Goal: Task Accomplishment & Management: Complete application form

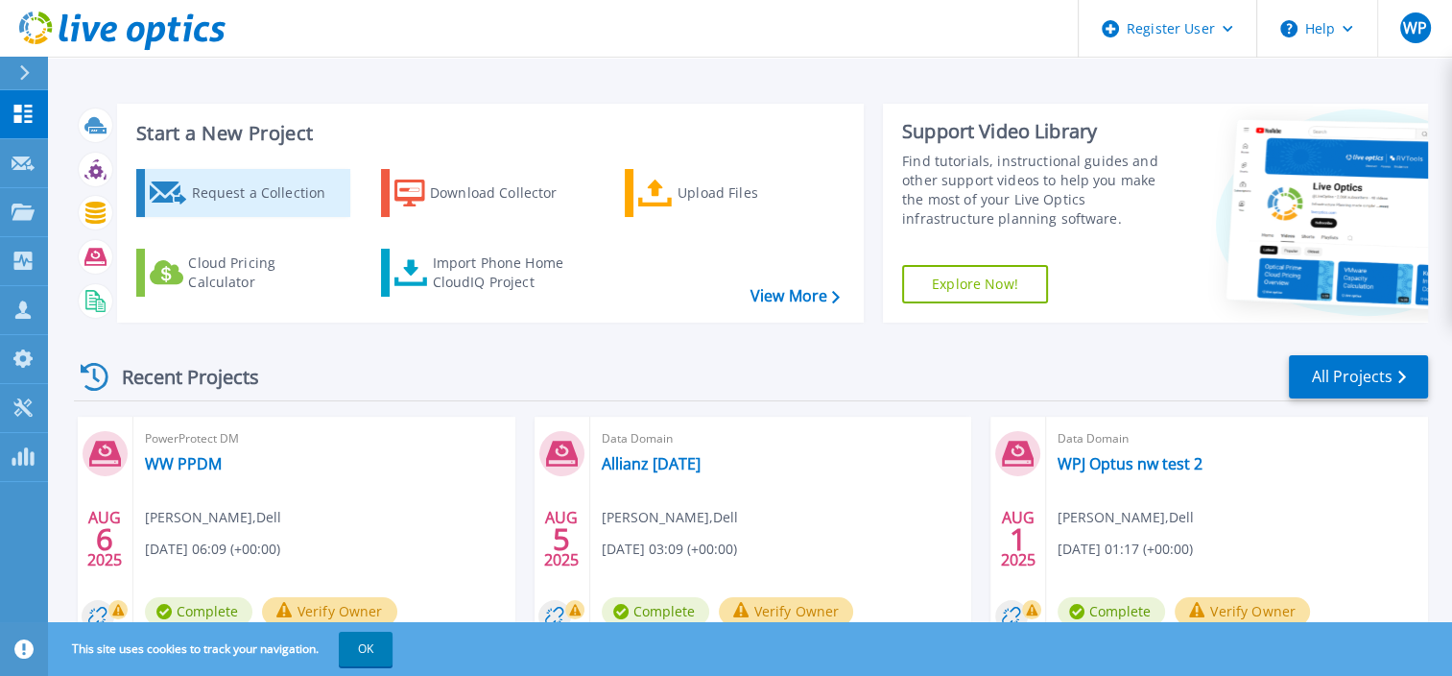
click at [310, 198] on div "Request a Collection" at bounding box center [268, 193] width 154 height 38
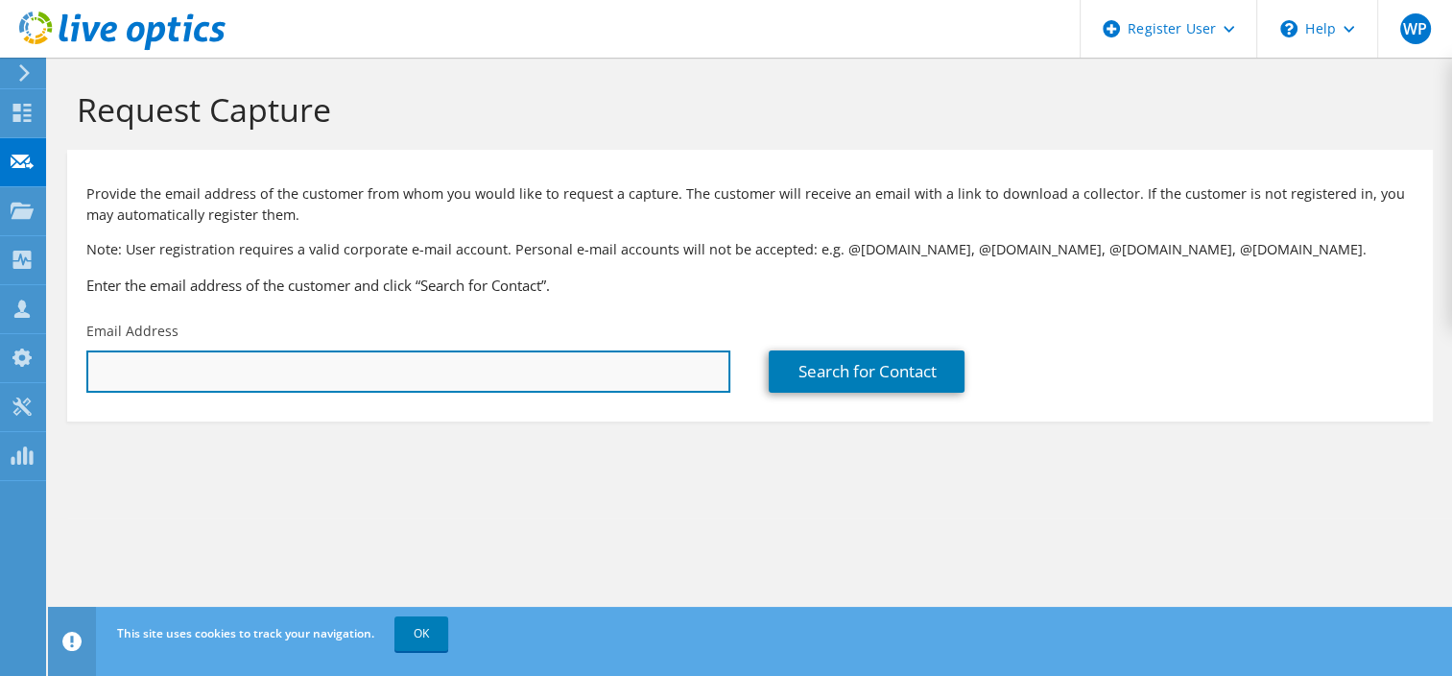
click at [357, 371] on input "text" at bounding box center [408, 371] width 644 height 42
paste input "b. You can view instructions for the data collection"
type input "b. You can view instructions for the data collection"
drag, startPoint x: 495, startPoint y: 374, endPoint x: -4, endPoint y: 347, distance: 499.7
click at [0, 347] on html "WP Dell User Warren Powerjones Warren.Powerjones@dell.com Dell My Profile Log O…" at bounding box center [726, 338] width 1452 height 676
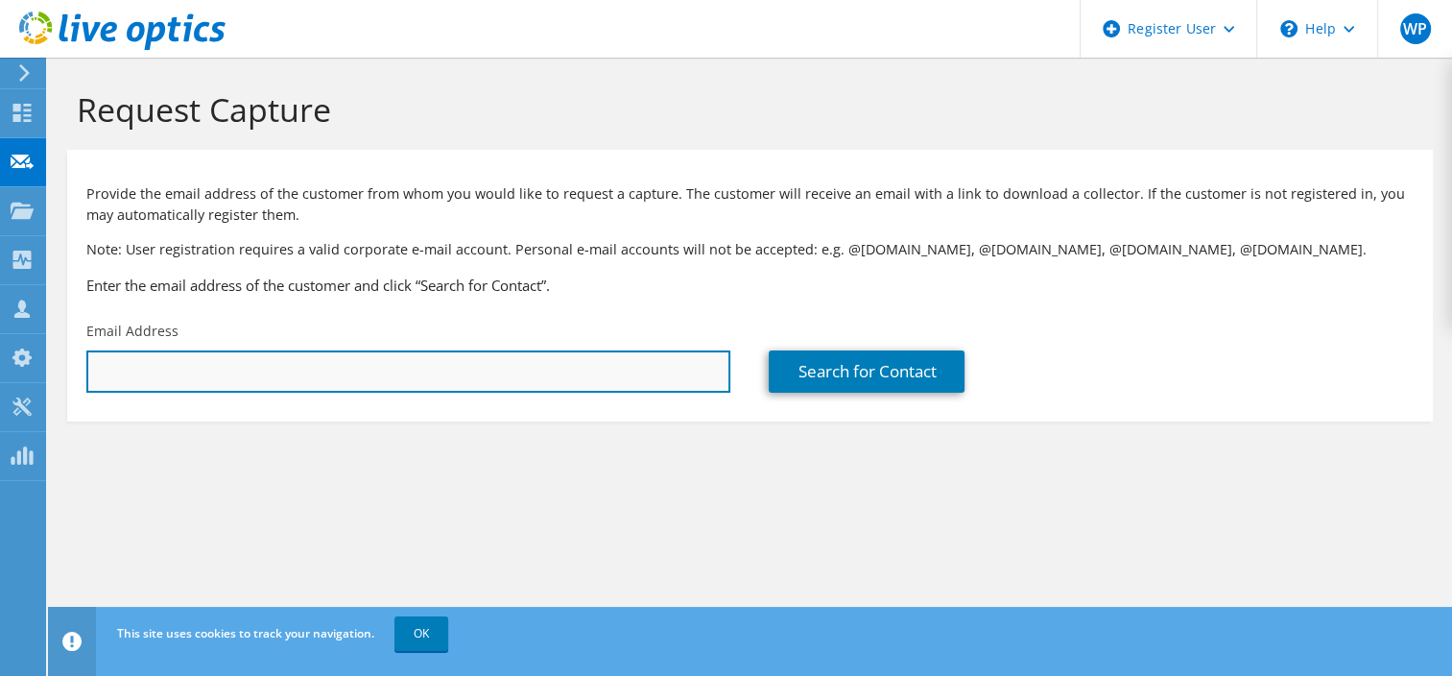
click at [652, 375] on input "text" at bounding box center [408, 371] width 644 height 42
paste input "infrasupportbackuprecovery@woolworths.com.au"
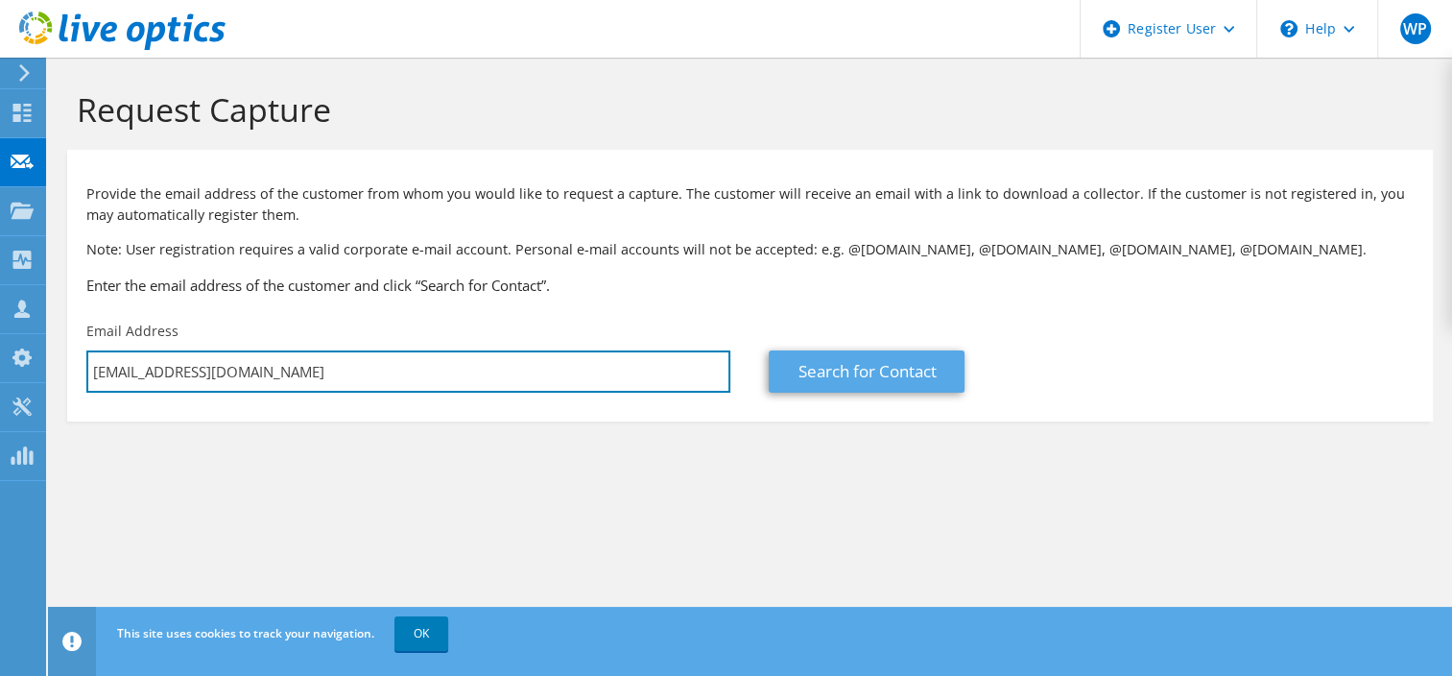
type input "infrasupportbackuprecovery@woolworths.com.au"
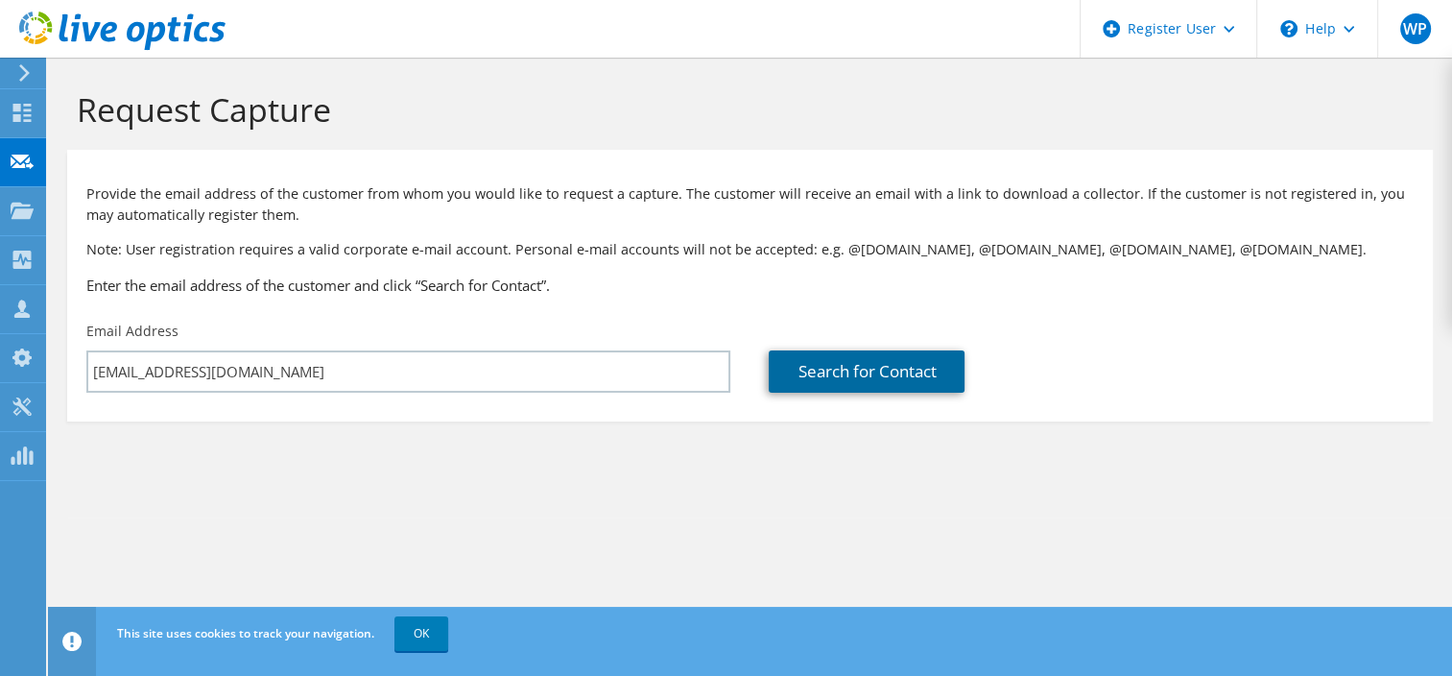
click at [897, 372] on link "Search for Contact" at bounding box center [867, 371] width 196 height 42
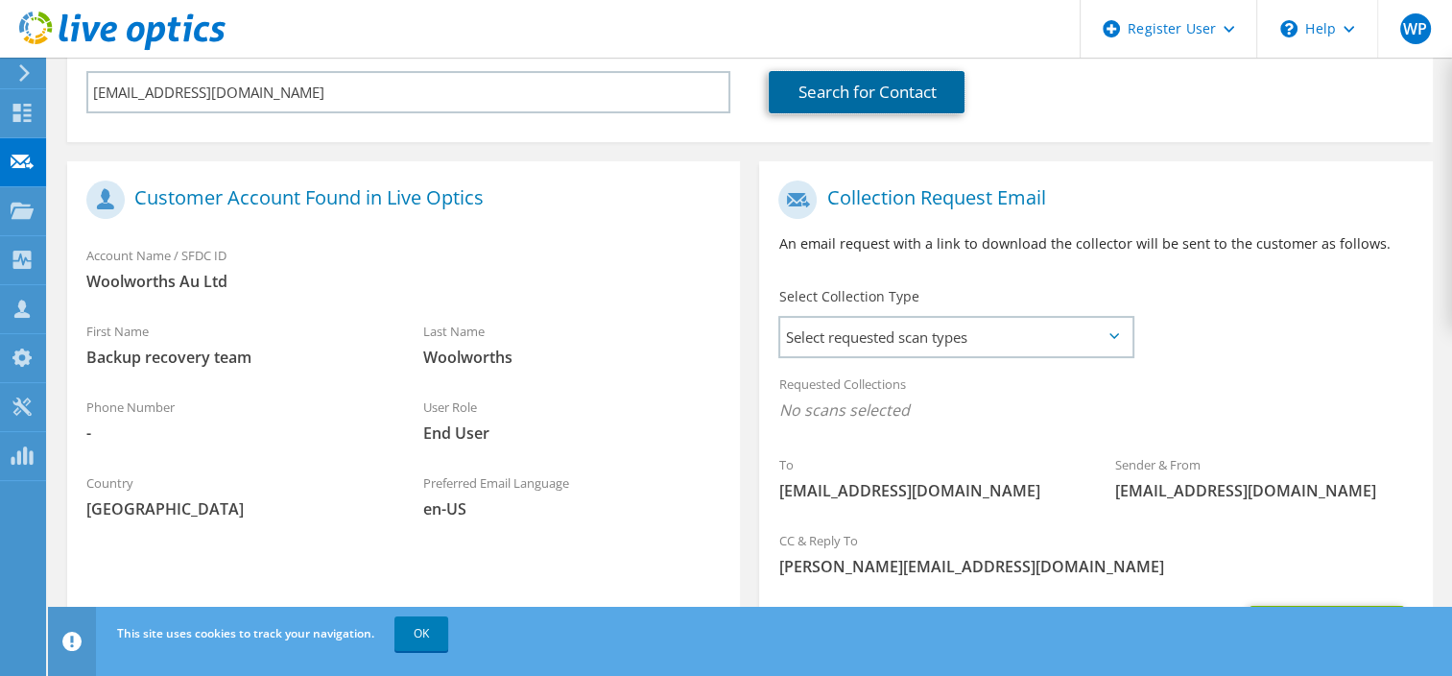
scroll to position [288, 0]
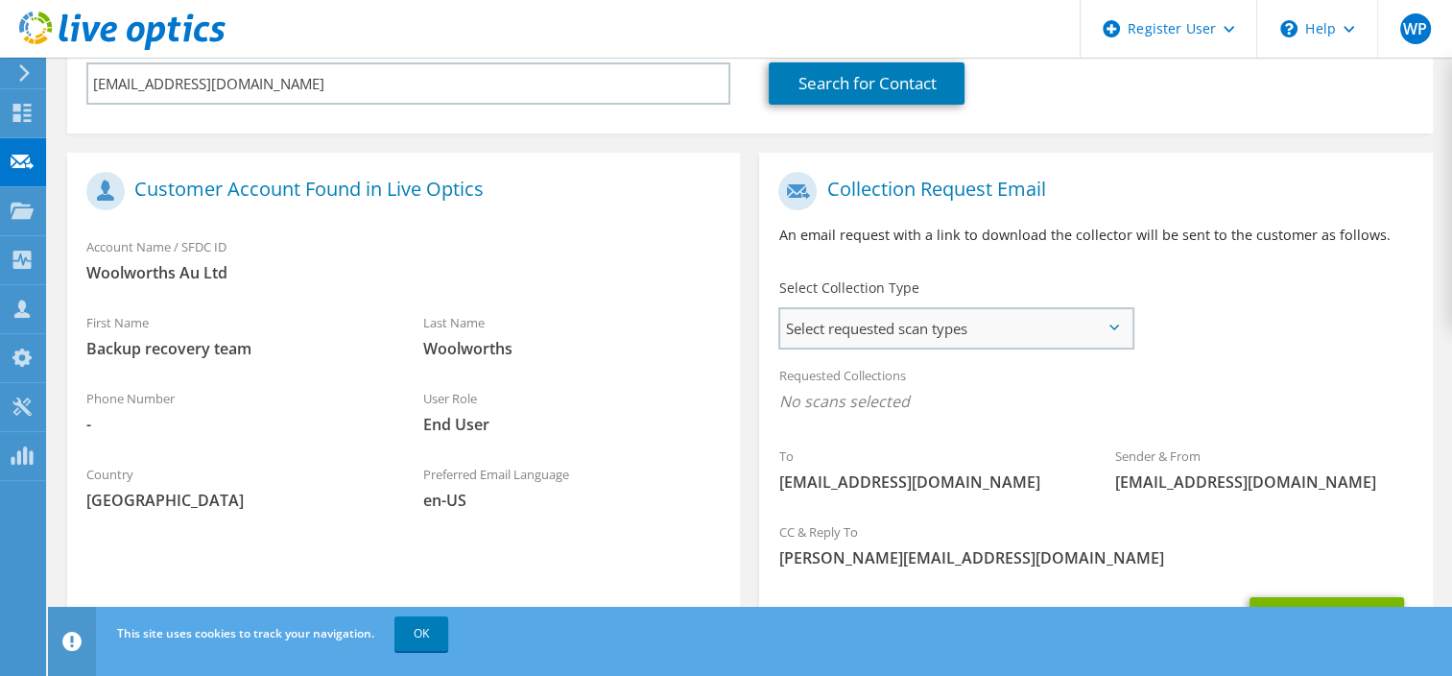
click at [925, 334] on span "Select requested scan types" at bounding box center [955, 328] width 350 height 38
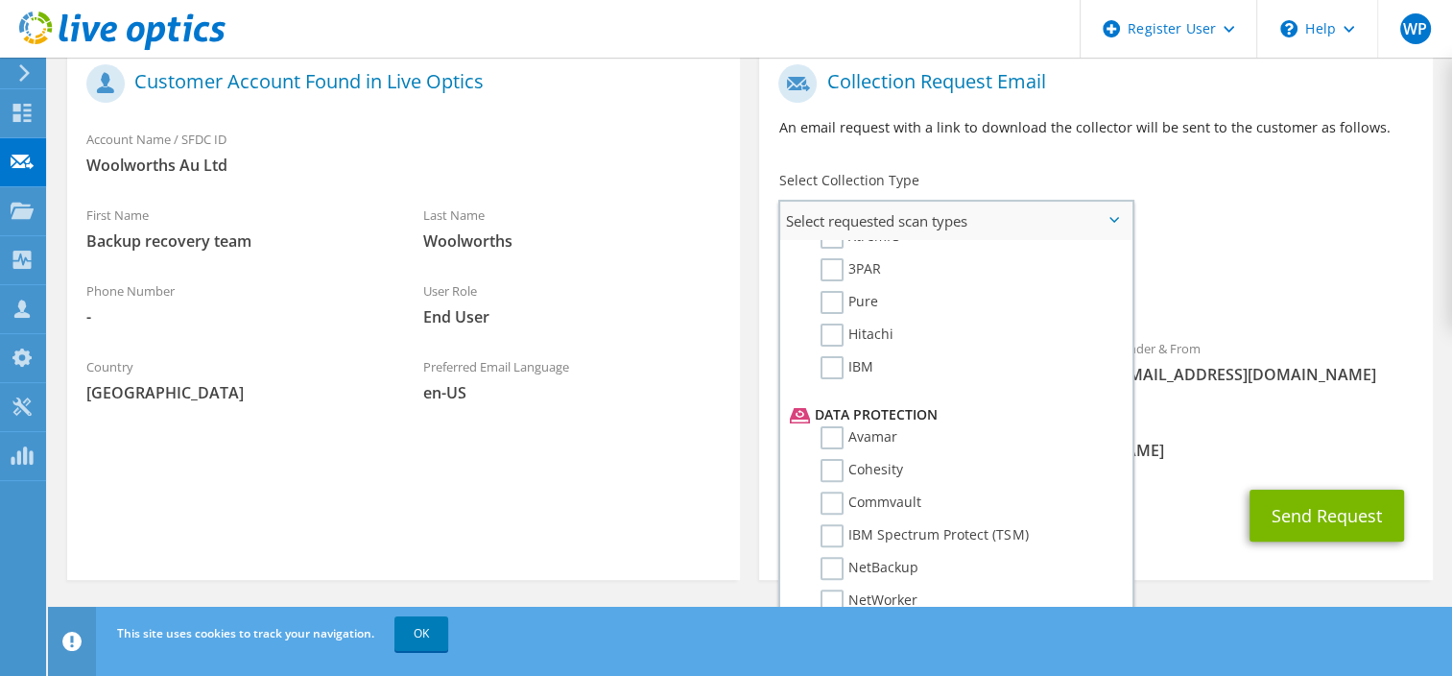
scroll to position [768, 0]
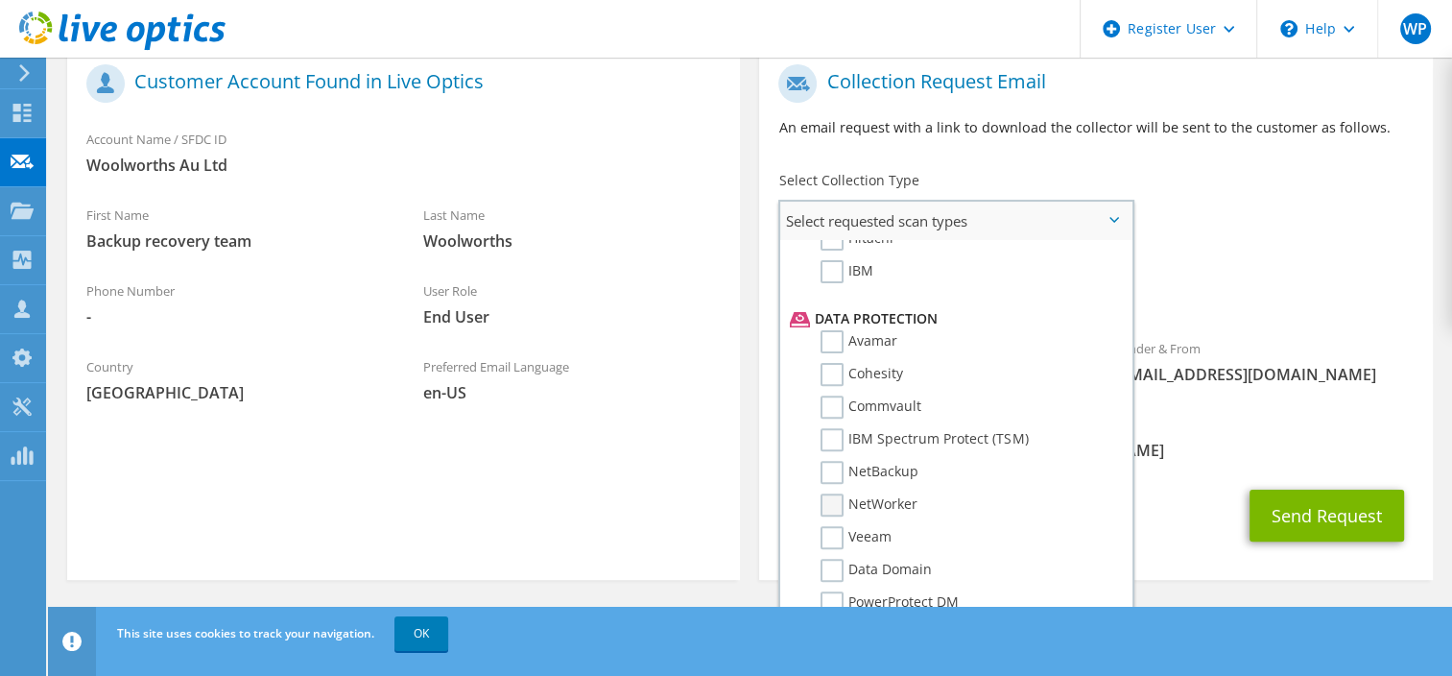
click at [829, 493] on label "NetWorker" at bounding box center [868, 504] width 97 height 23
click at [0, 0] on input "NetWorker" at bounding box center [0, 0] width 0 height 0
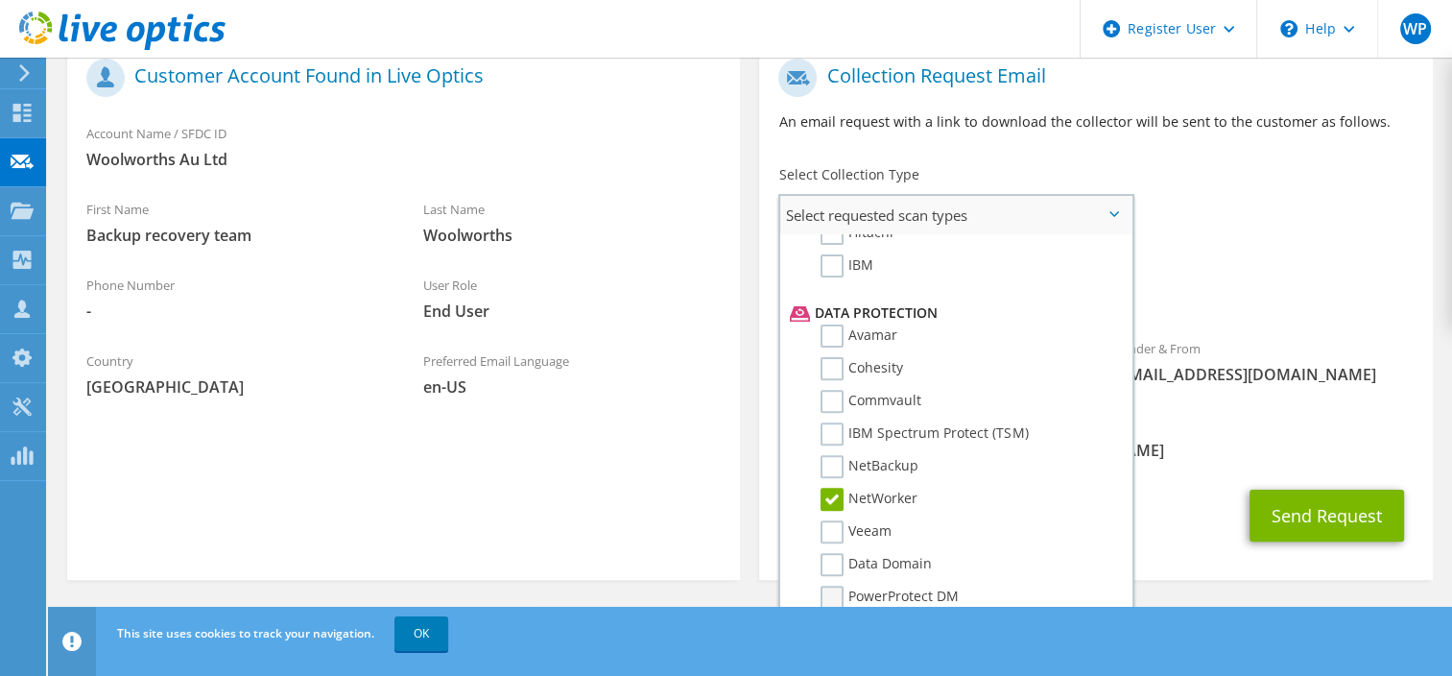
click at [831, 585] on label "PowerProtect DM" at bounding box center [889, 596] width 138 height 23
click at [0, 0] on input "PowerProtect DM" at bounding box center [0, 0] width 0 height 0
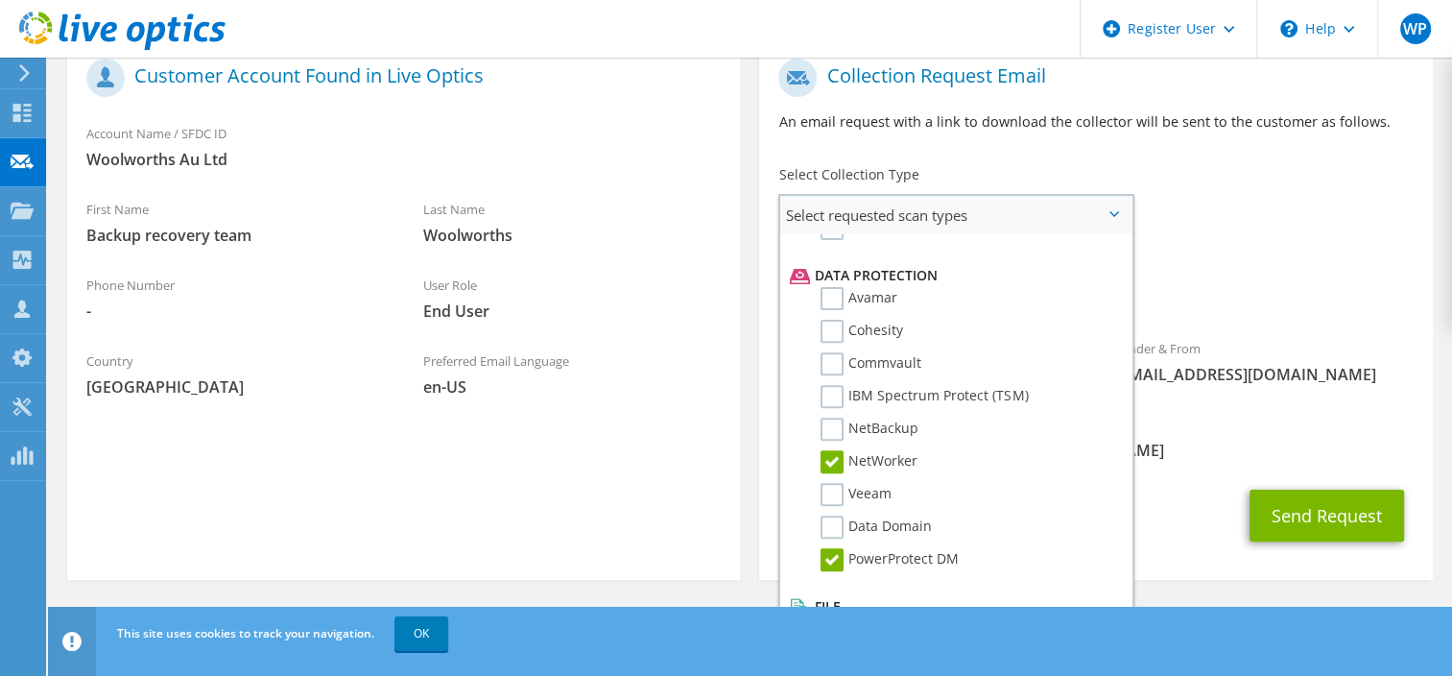
scroll to position [822, 0]
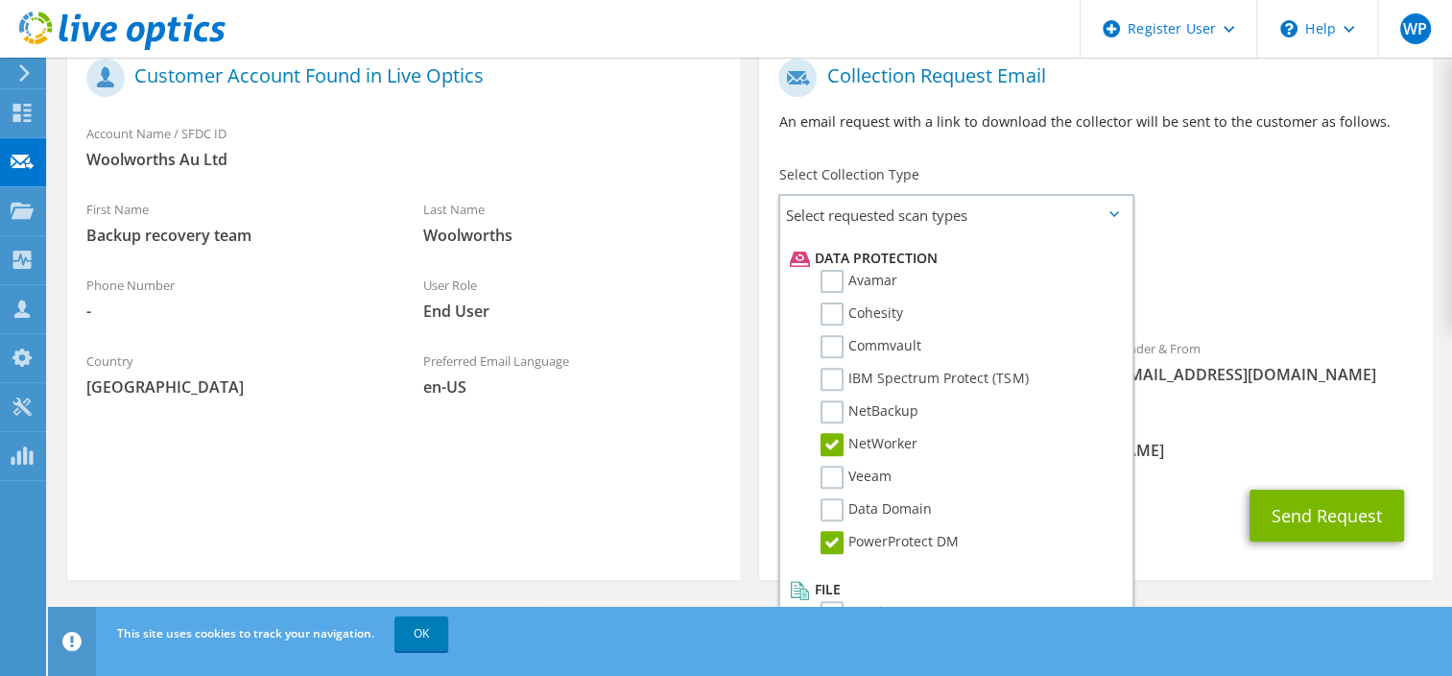
click at [1186, 441] on span "[PERSON_NAME][EMAIL_ADDRESS][DOMAIN_NAME]" at bounding box center [1095, 449] width 634 height 21
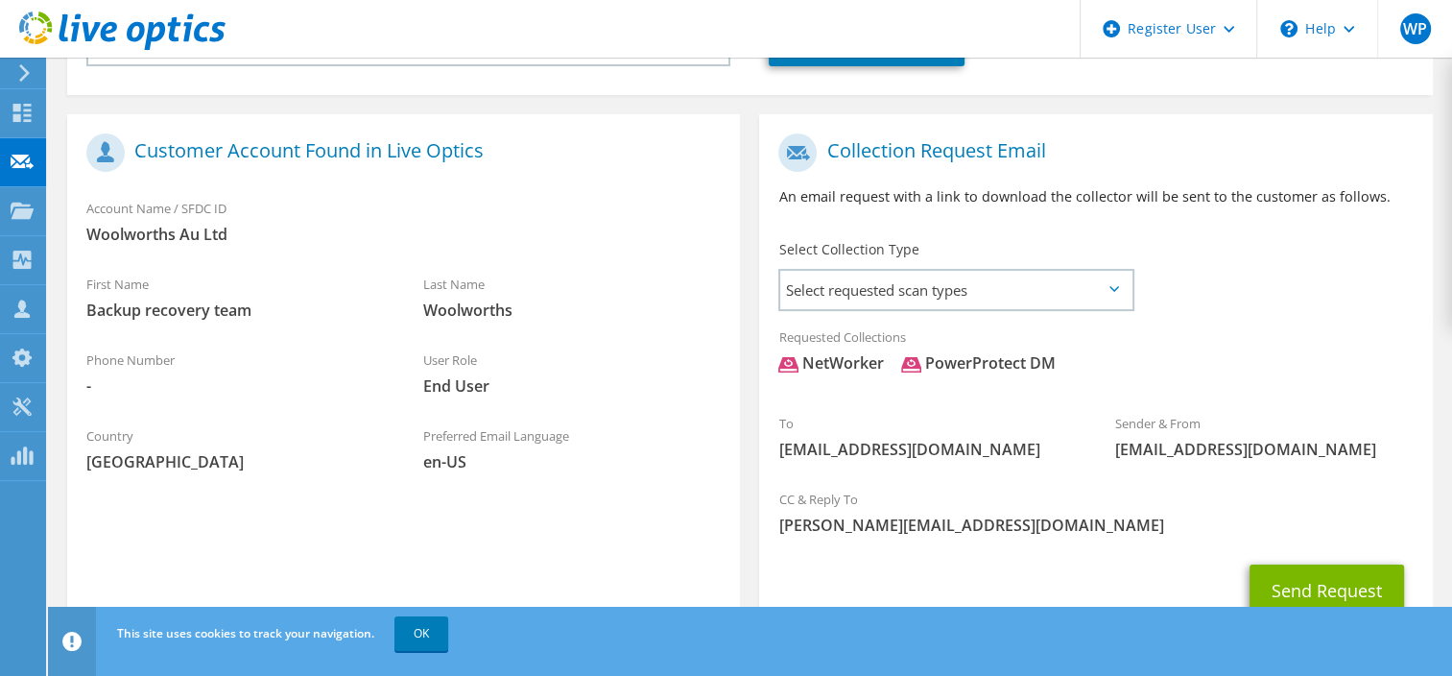
scroll to position [422, 0]
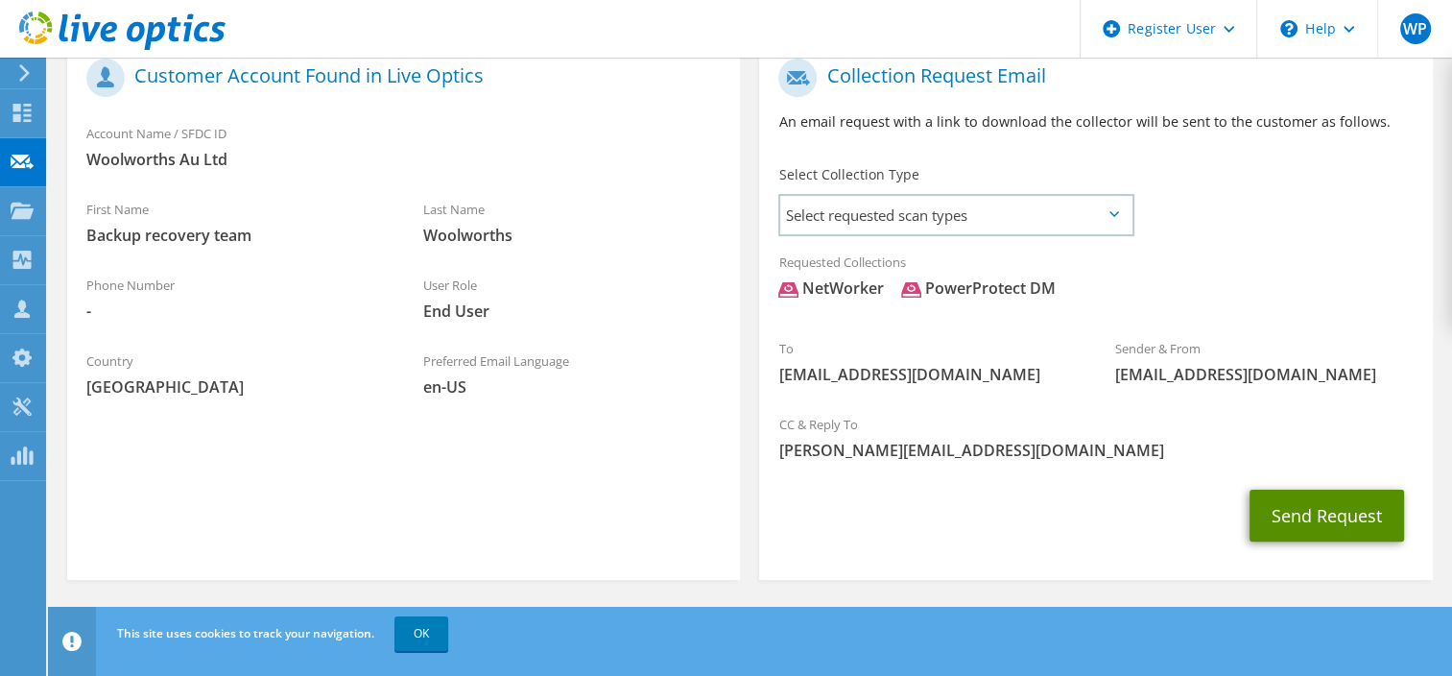
click at [1298, 527] on button "Send Request" at bounding box center [1326, 515] width 154 height 52
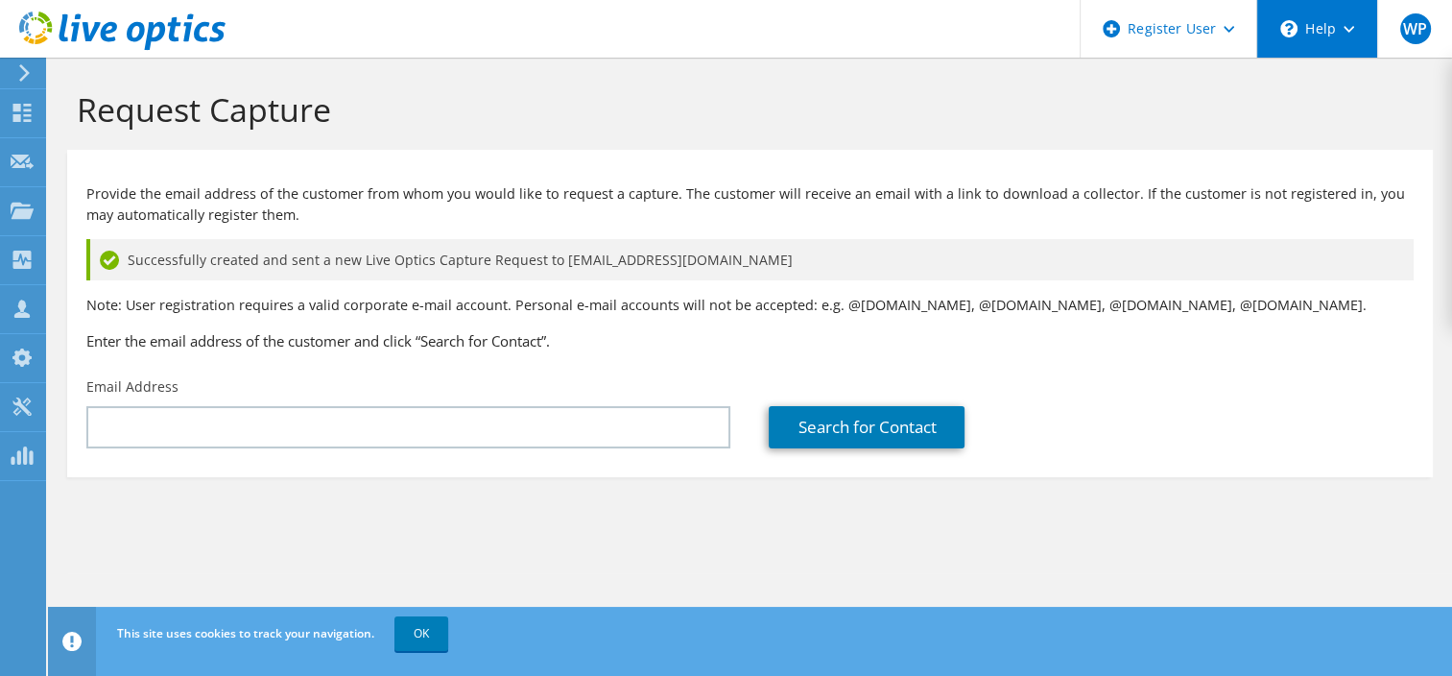
click at [1309, 34] on div "\n Help" at bounding box center [1316, 29] width 121 height 58
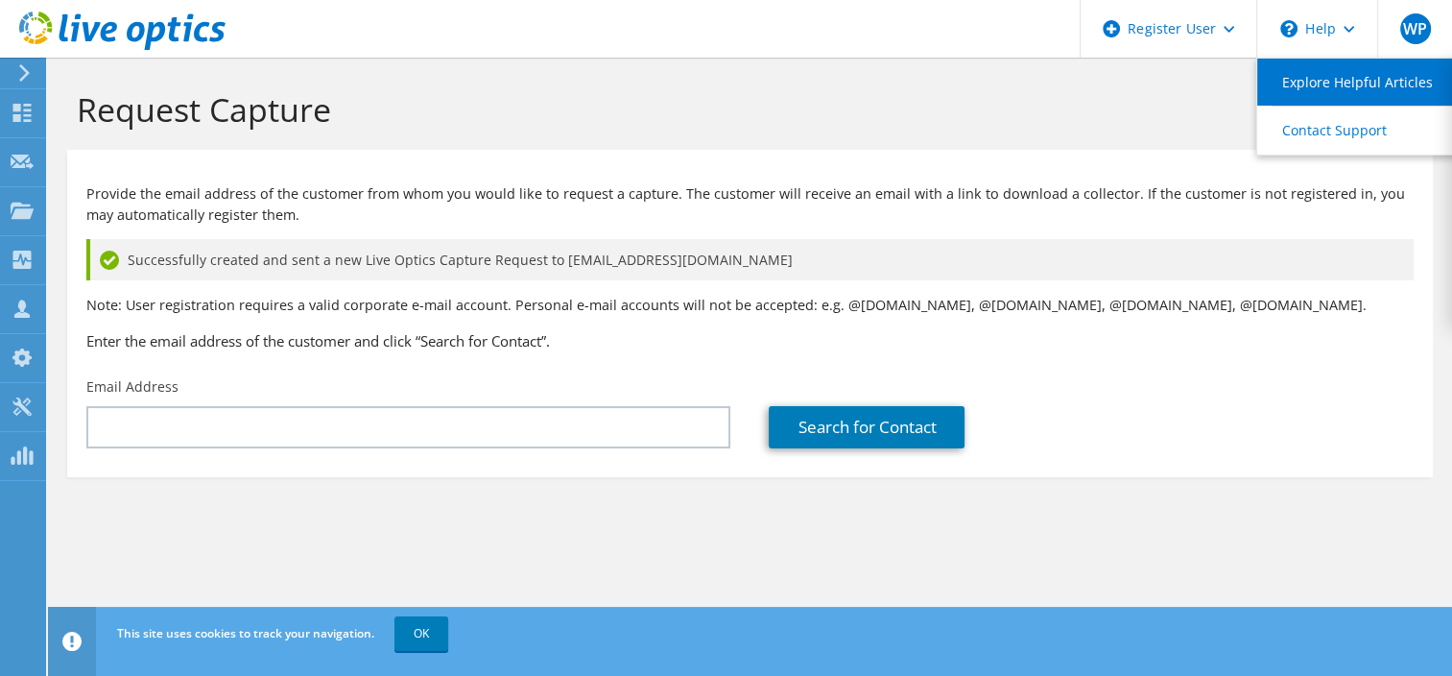
click at [1311, 88] on link "Explore Helpful Articles" at bounding box center [1364, 82] width 214 height 47
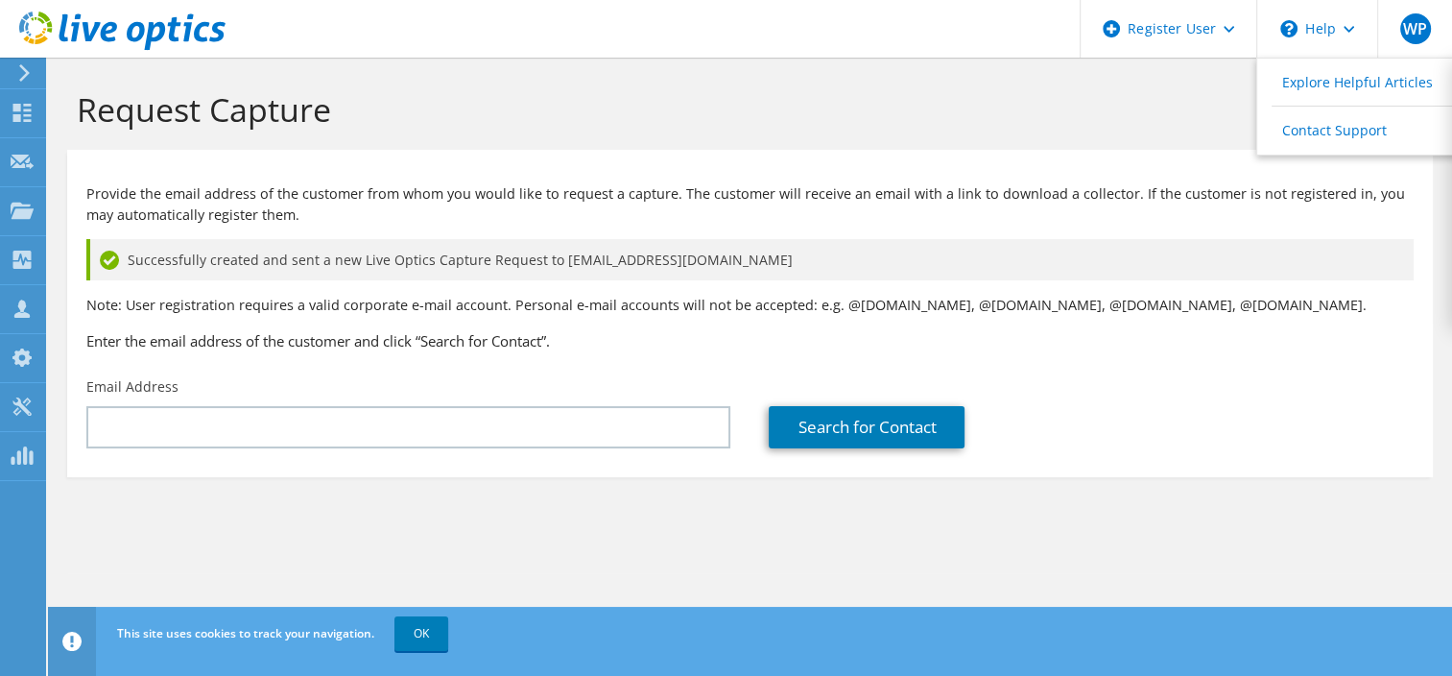
click at [595, 180] on div "Provide the email address of the customer from whom you would like to request a…" at bounding box center [749, 263] width 1365 height 208
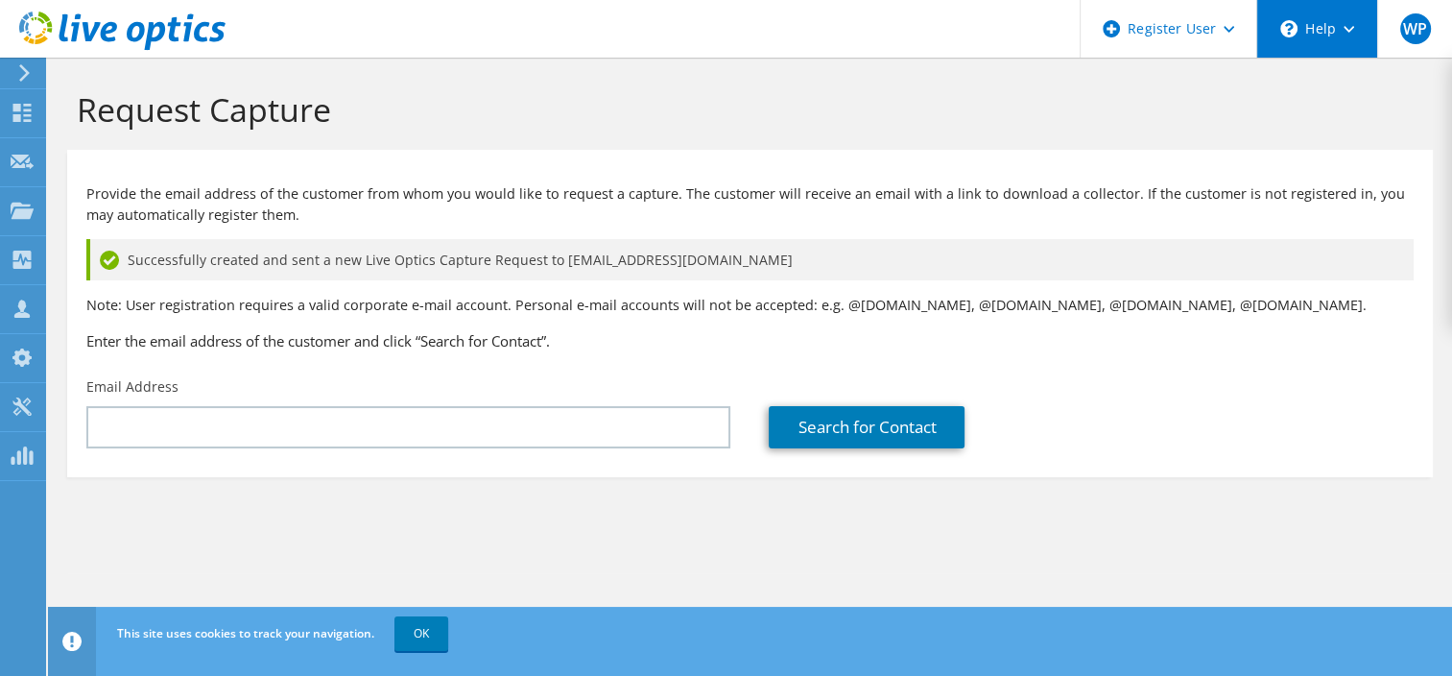
click at [1316, 36] on div "\n Help" at bounding box center [1316, 29] width 121 height 58
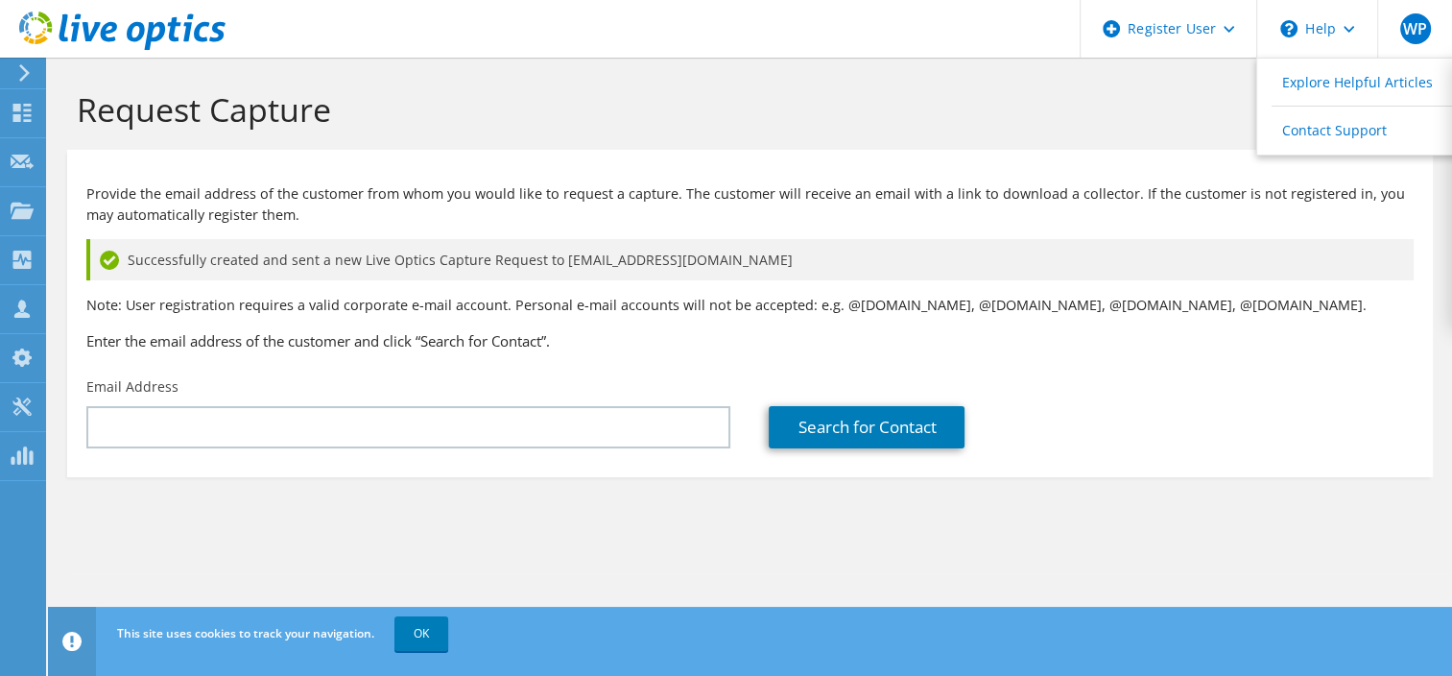
drag, startPoint x: 165, startPoint y: 344, endPoint x: 151, endPoint y: 344, distance: 14.4
click at [165, 344] on h3 "Enter the email address of the customer and click “Search for Contact”." at bounding box center [749, 340] width 1327 height 21
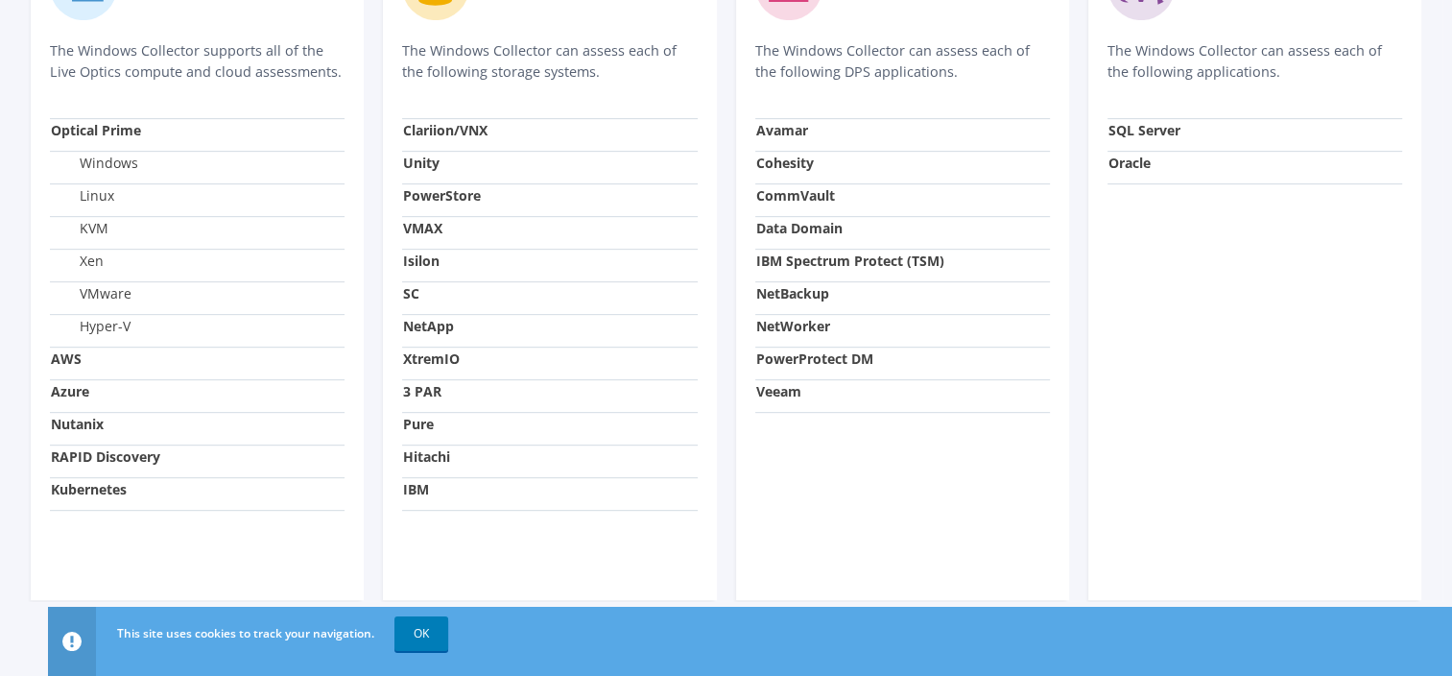
scroll to position [768, 0]
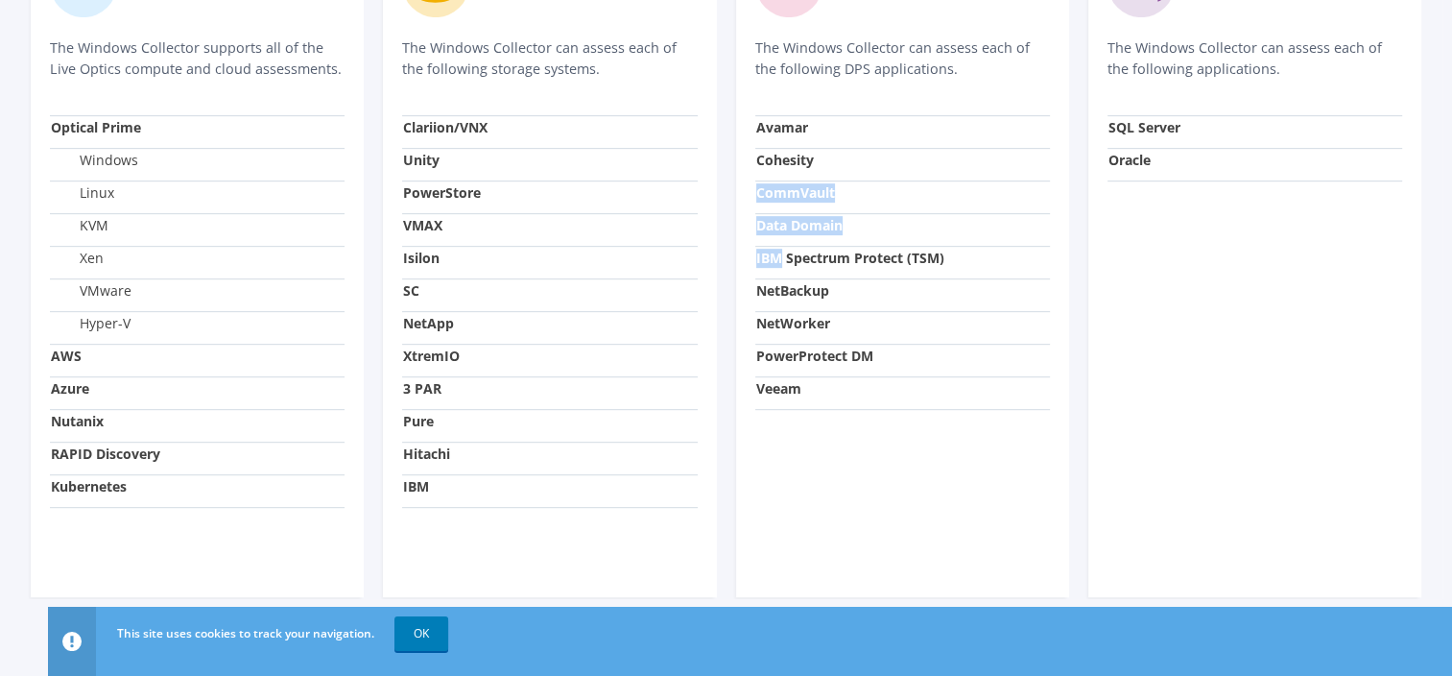
drag, startPoint x: 771, startPoint y: 162, endPoint x: 779, endPoint y: 246, distance: 83.9
click at [779, 246] on tbody "Avamar Cohesity CommVault Data Domain IBM Spectrum Protect (TSM) NetBackup NetW…" at bounding box center [902, 262] width 295 height 294
drag, startPoint x: 779, startPoint y: 246, endPoint x: 785, endPoint y: 288, distance: 42.6
click at [785, 288] on td "NetBackup" at bounding box center [902, 294] width 295 height 33
click at [431, 631] on link "OK" at bounding box center [421, 633] width 54 height 35
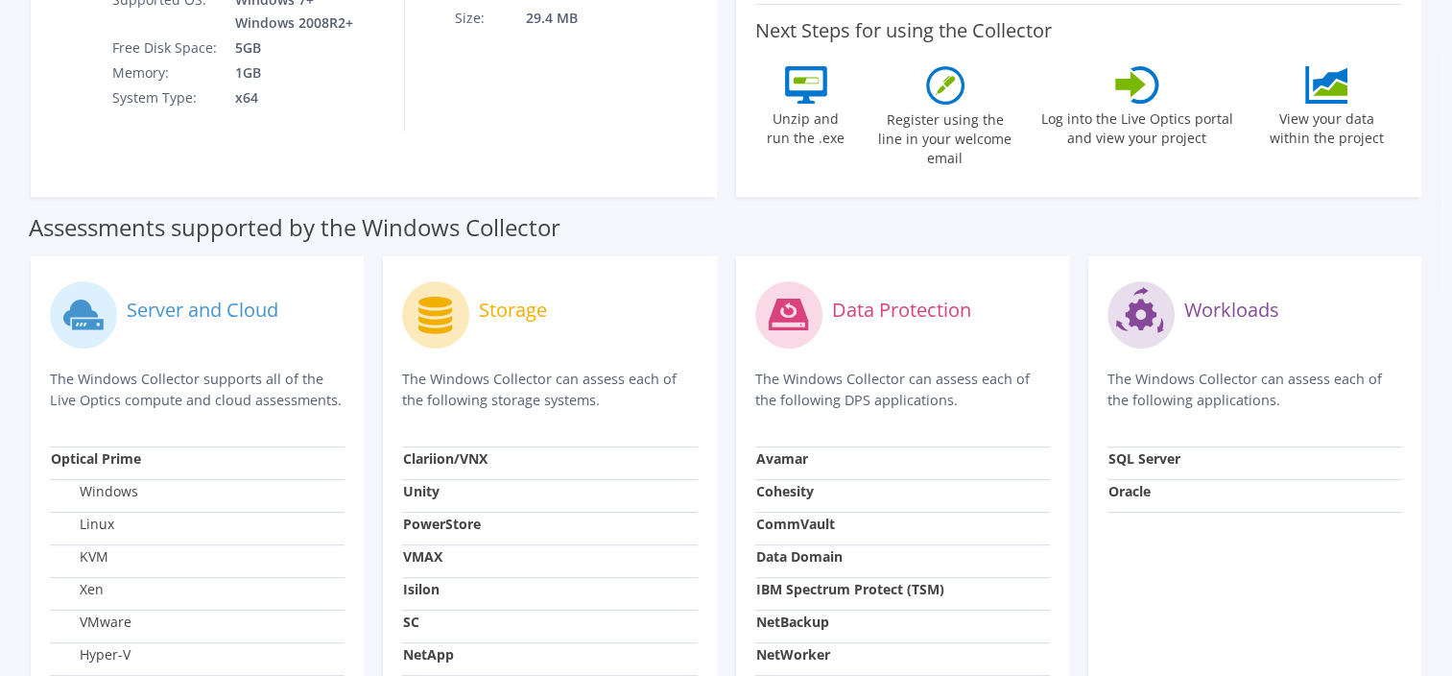
scroll to position [576, 0]
